Goal: Task Accomplishment & Management: Use online tool/utility

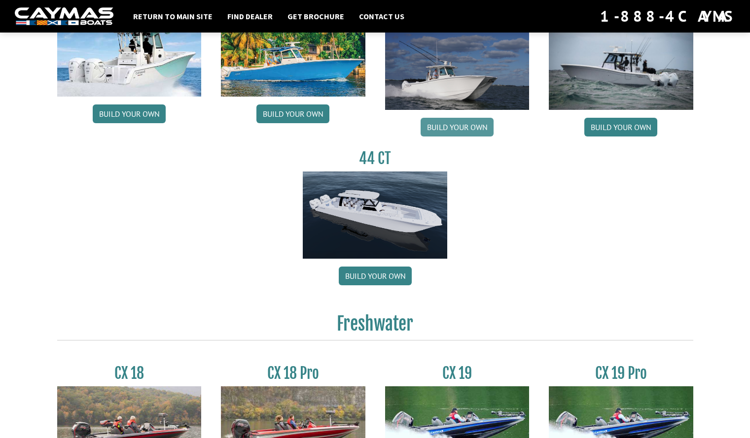
scroll to position [542, 0]
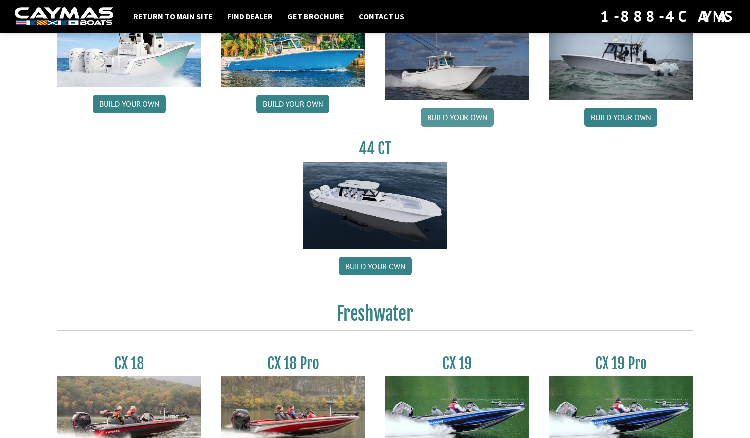
click at [461, 120] on link "Build your own" at bounding box center [457, 117] width 73 height 19
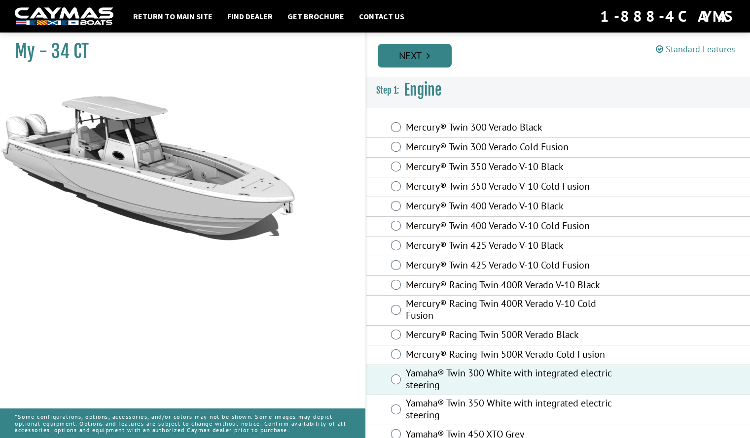
click at [427, 54] on icon "Pagination" at bounding box center [428, 56] width 3 height 10
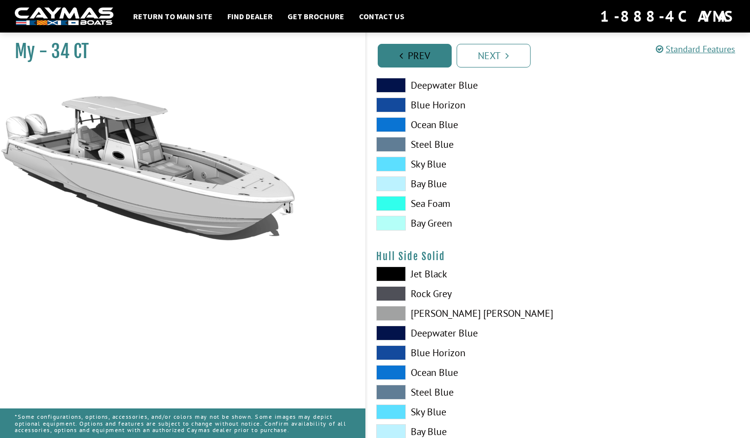
click at [424, 59] on link "Prev" at bounding box center [415, 56] width 74 height 24
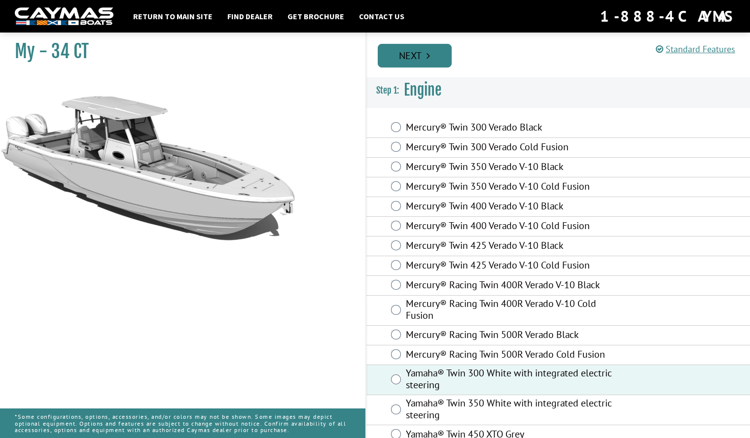
click at [433, 57] on link "Next" at bounding box center [415, 56] width 74 height 24
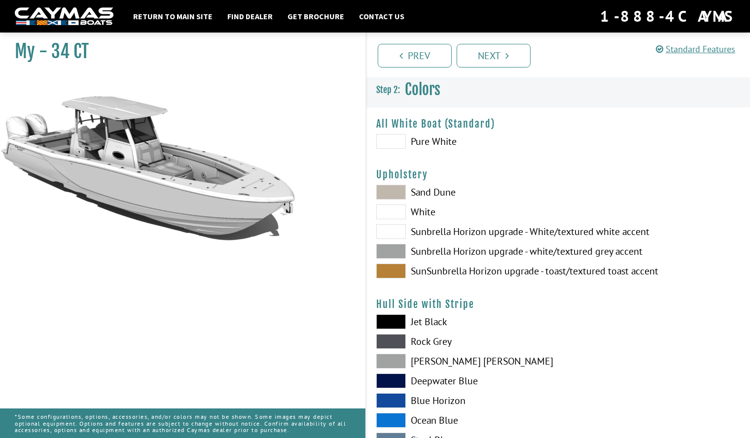
click at [397, 191] on span at bounding box center [391, 192] width 30 height 15
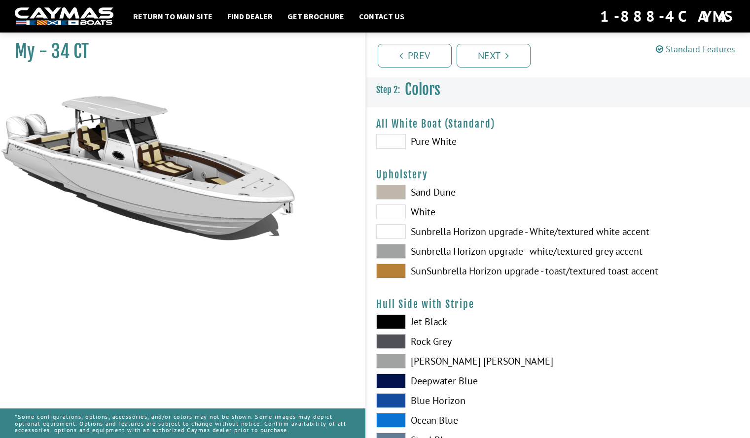
click at [393, 252] on span at bounding box center [391, 251] width 30 height 15
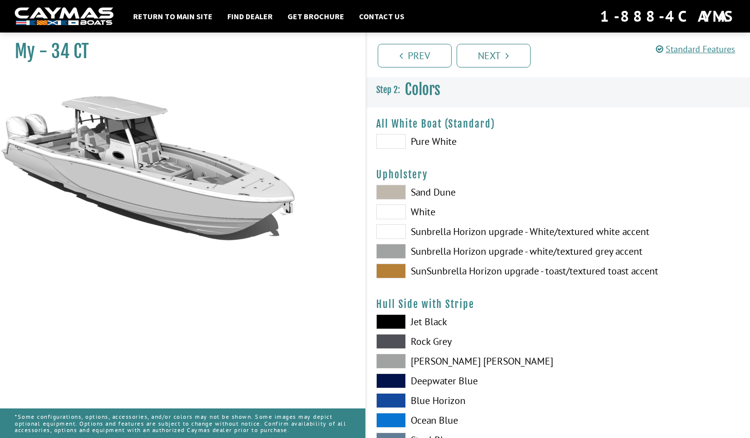
click at [398, 143] on span at bounding box center [391, 141] width 30 height 15
click at [393, 142] on span at bounding box center [391, 141] width 30 height 15
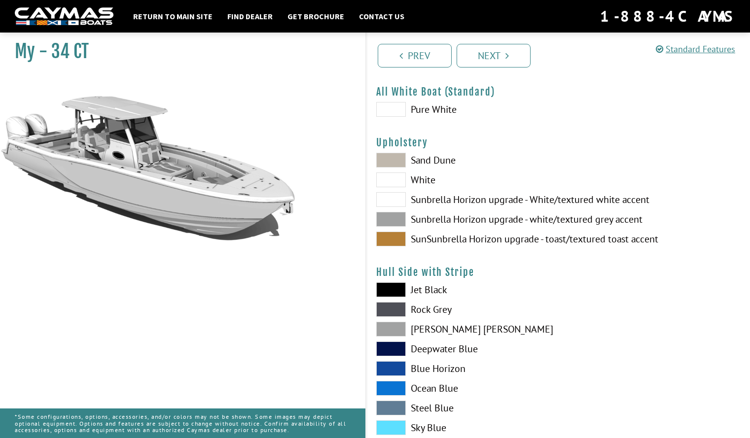
scroll to position [49, 0]
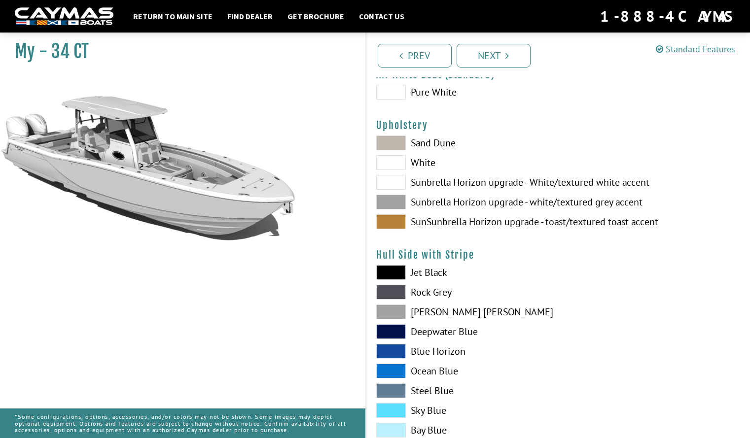
click at [394, 223] on span at bounding box center [391, 222] width 30 height 15
click at [397, 181] on span at bounding box center [391, 182] width 30 height 15
click at [392, 198] on span at bounding box center [391, 202] width 30 height 15
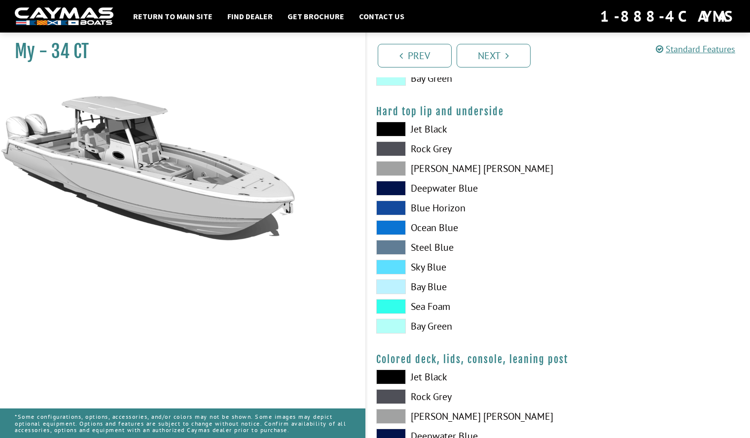
scroll to position [1109, 0]
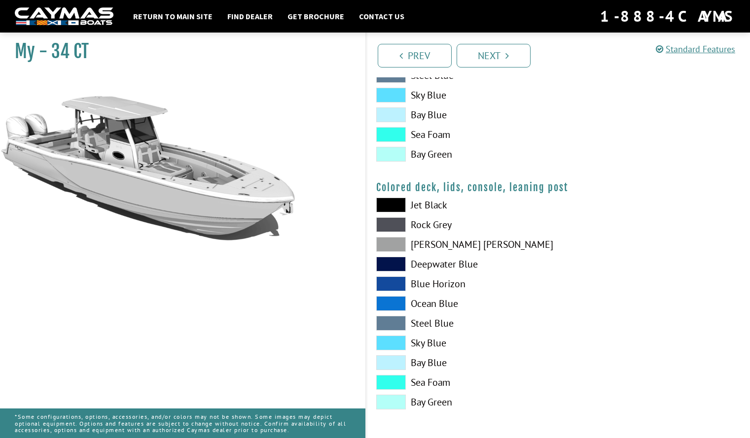
click at [397, 343] on span at bounding box center [391, 343] width 30 height 15
click at [393, 340] on span at bounding box center [391, 343] width 30 height 15
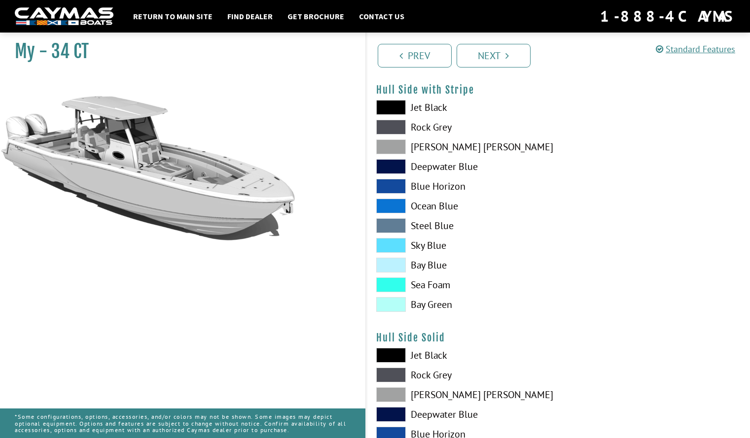
scroll to position [197, 0]
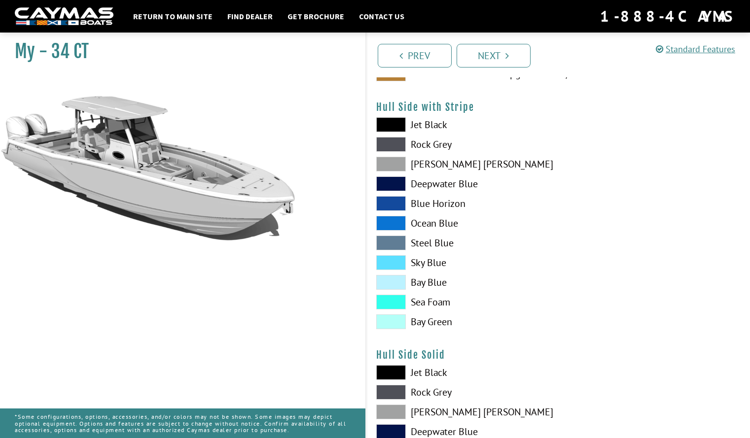
click at [392, 145] on span at bounding box center [391, 144] width 30 height 15
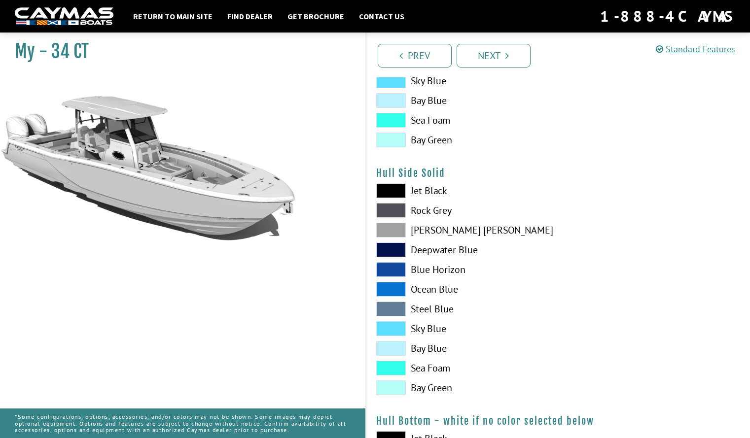
scroll to position [394, 0]
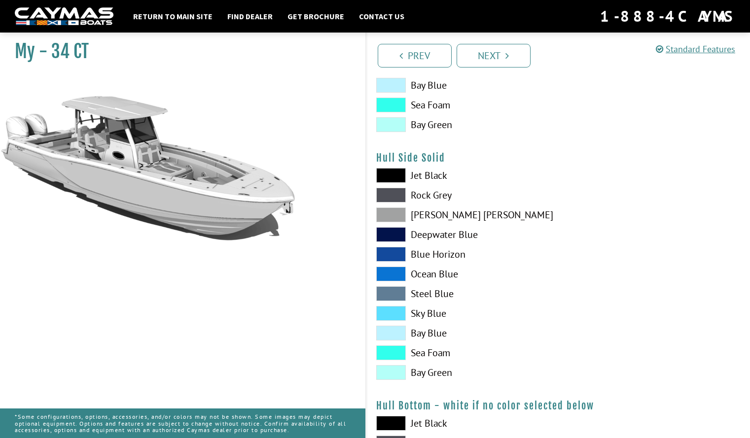
click at [396, 355] on span at bounding box center [391, 353] width 30 height 15
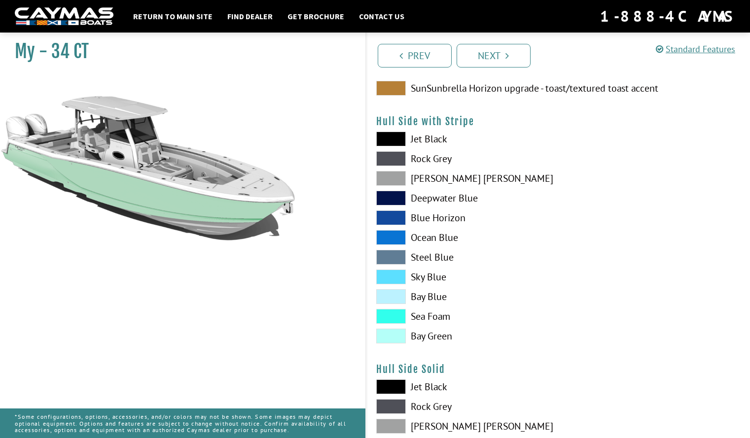
scroll to position [148, 0]
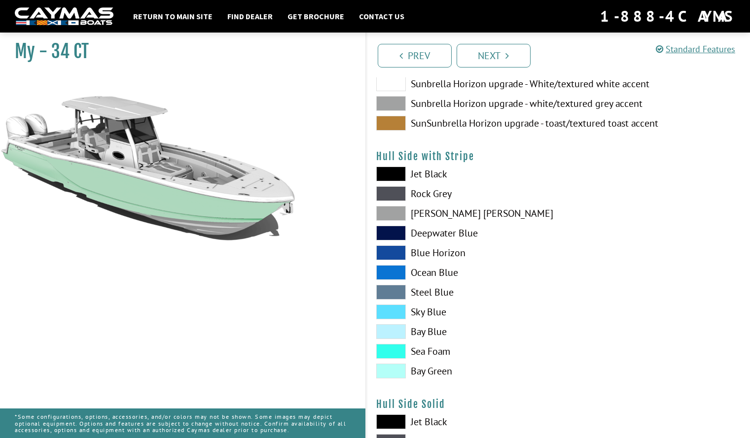
click at [393, 254] on span at bounding box center [391, 253] width 30 height 15
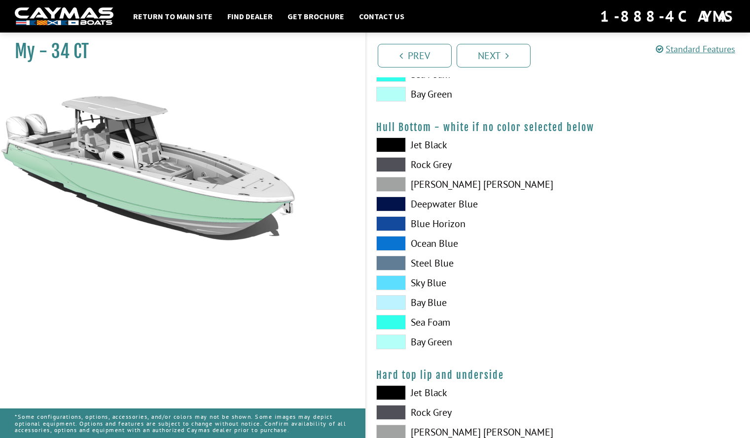
scroll to position [690, 0]
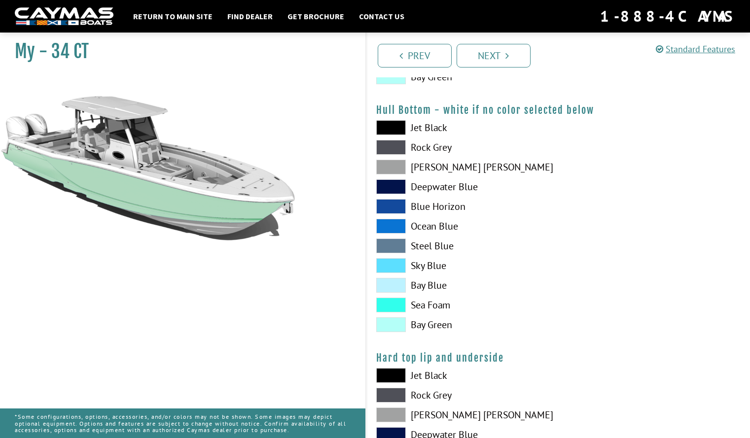
click at [395, 202] on span at bounding box center [391, 206] width 30 height 15
click at [393, 166] on span at bounding box center [391, 167] width 30 height 15
click at [394, 242] on span at bounding box center [391, 246] width 30 height 15
click at [400, 241] on span at bounding box center [391, 246] width 30 height 15
click at [397, 248] on span at bounding box center [391, 246] width 30 height 15
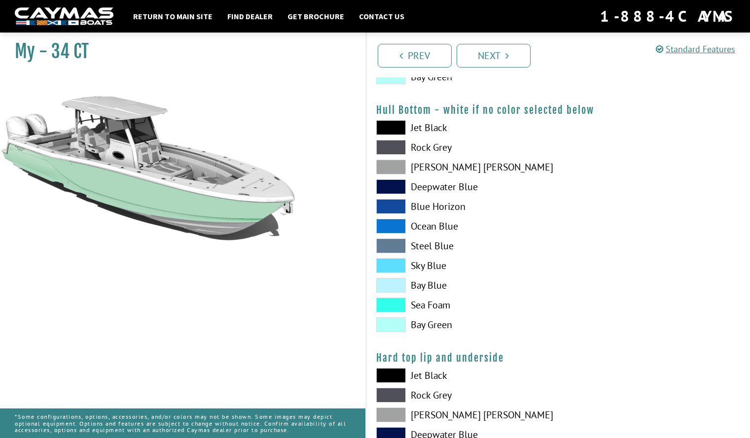
click at [395, 168] on span at bounding box center [391, 167] width 30 height 15
click at [393, 249] on span at bounding box center [391, 246] width 30 height 15
click at [398, 269] on span at bounding box center [391, 265] width 30 height 15
click at [392, 288] on span at bounding box center [391, 285] width 30 height 15
click at [397, 125] on span at bounding box center [391, 127] width 30 height 15
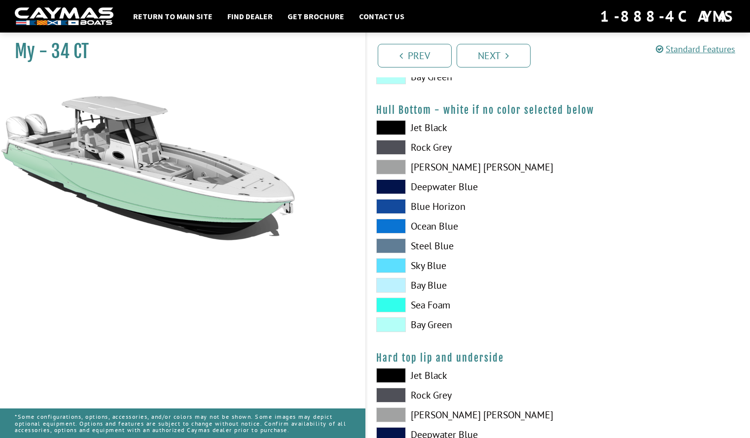
click at [395, 146] on span at bounding box center [391, 147] width 30 height 15
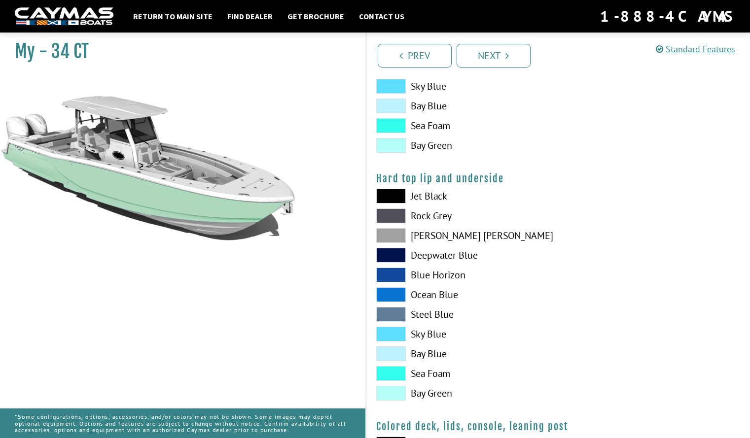
scroll to position [888, 0]
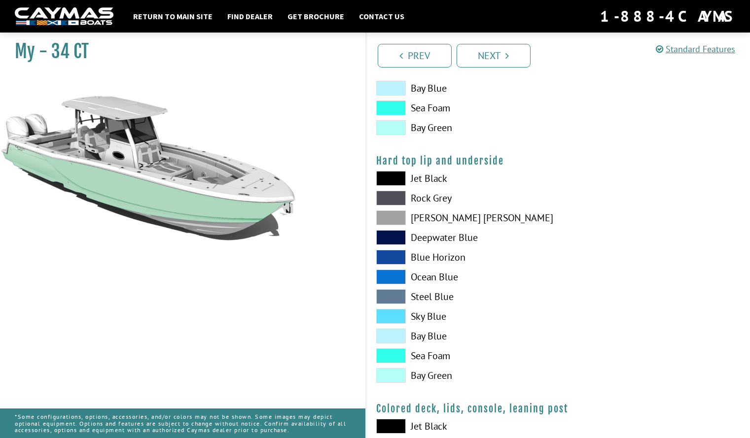
click at [392, 296] on span at bounding box center [391, 296] width 30 height 15
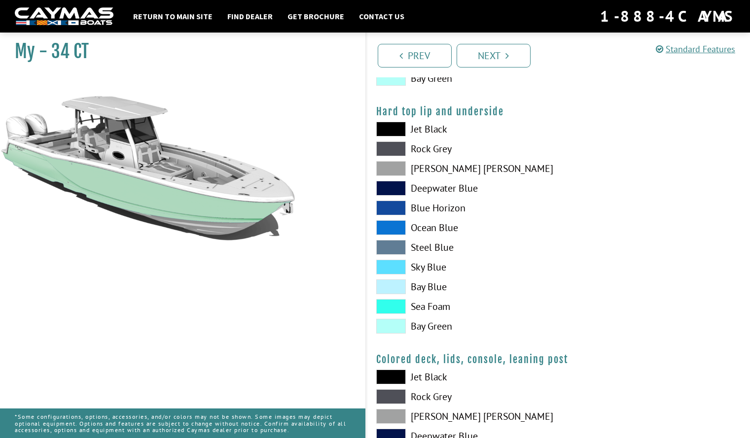
click at [387, 247] on span at bounding box center [391, 247] width 30 height 15
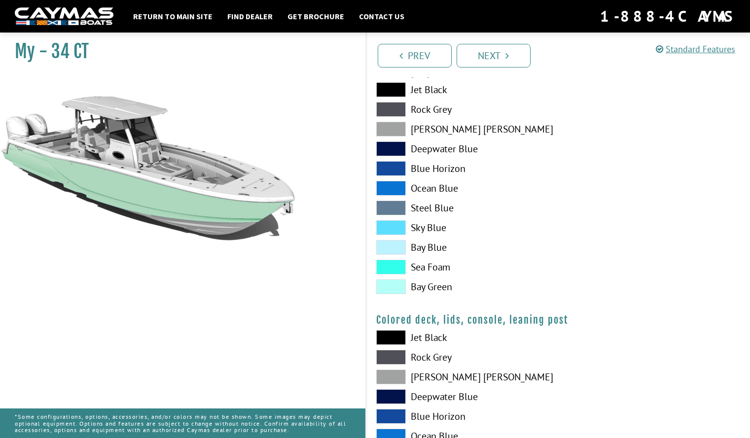
scroll to position [1085, 0]
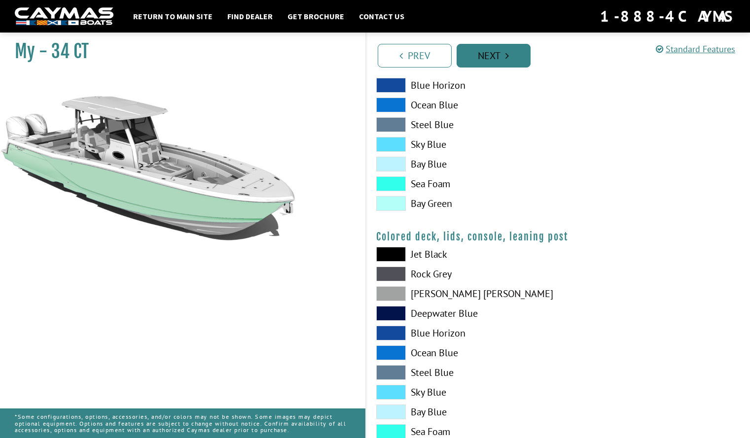
click at [494, 52] on link "Next" at bounding box center [494, 56] width 74 height 24
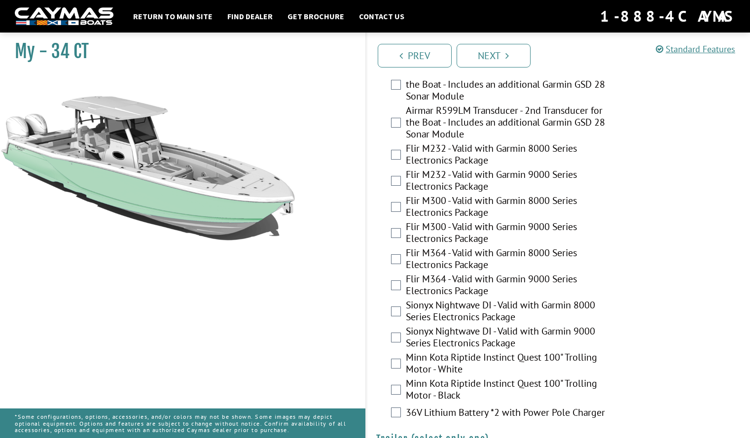
scroll to position [2016, 0]
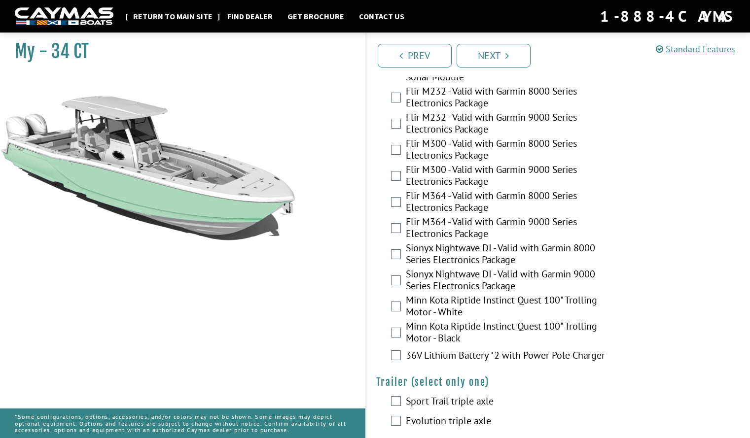
click at [182, 16] on link "Return to main site" at bounding box center [172, 16] width 89 height 13
